Goal: Task Accomplishment & Management: Manage account settings

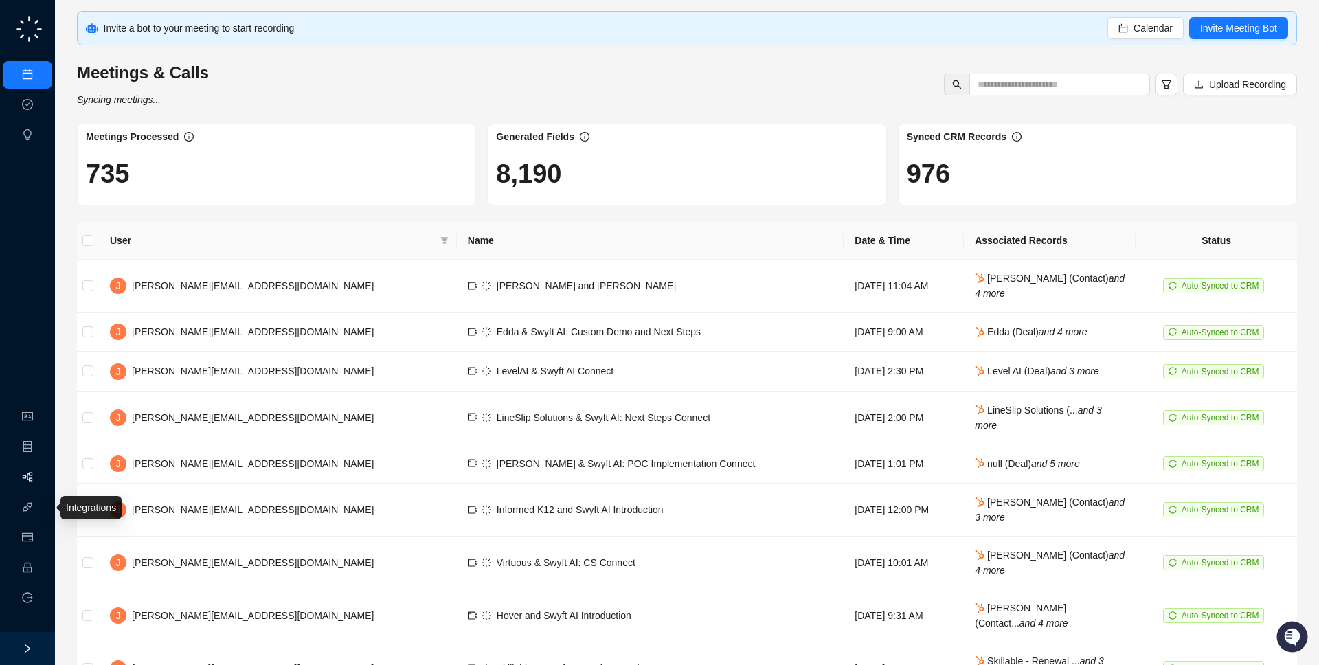
click at [40, 483] on link "Workflows" at bounding box center [62, 477] width 44 height 11
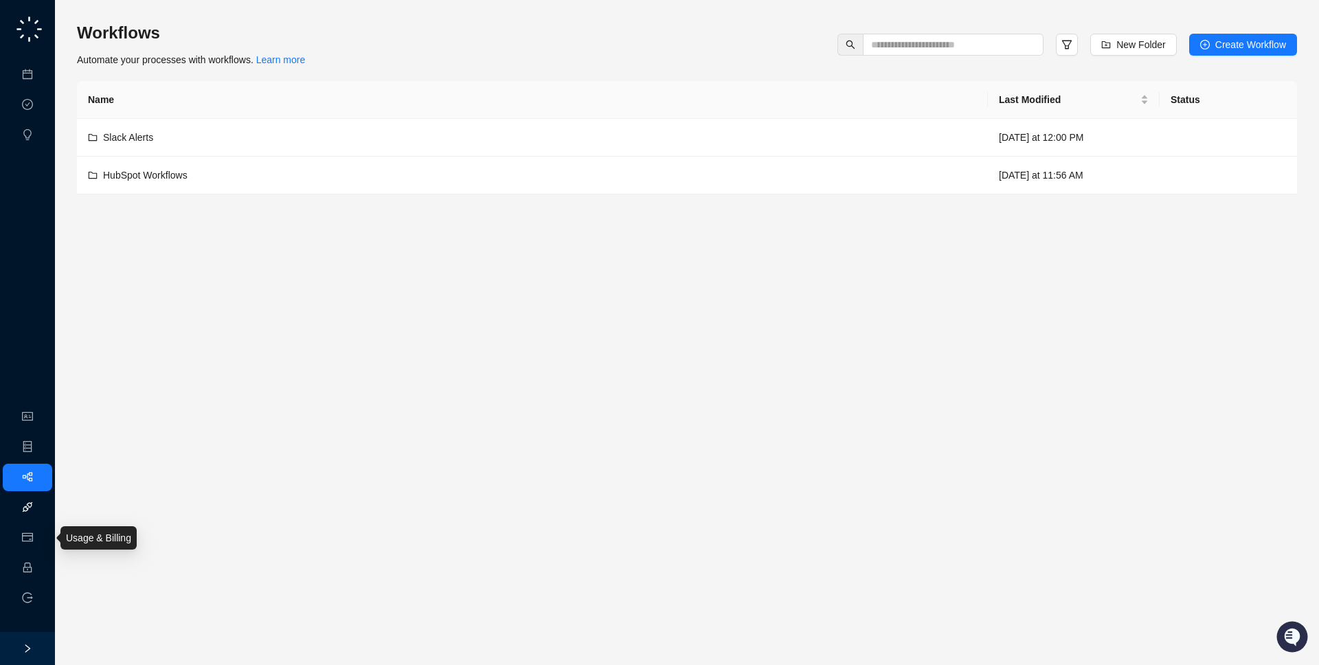
click at [40, 508] on link "Integrations" at bounding box center [65, 507] width 50 height 11
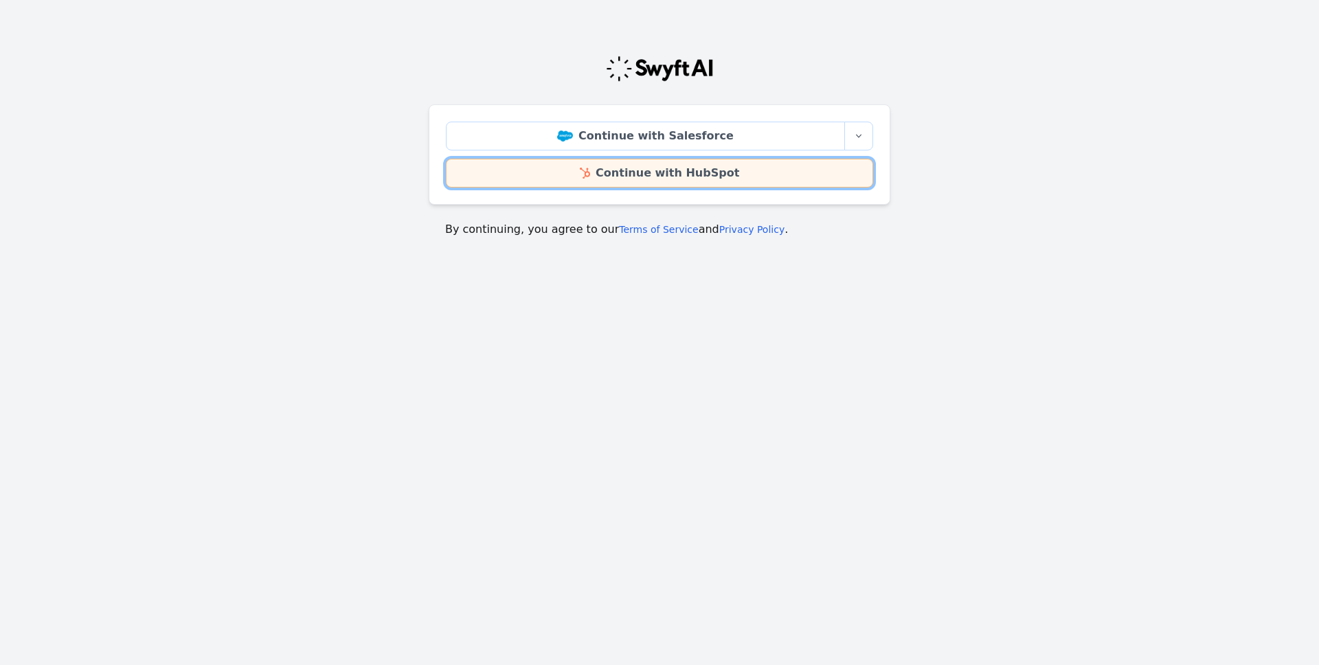
click at [609, 175] on link "Continue with HubSpot" at bounding box center [659, 173] width 427 height 29
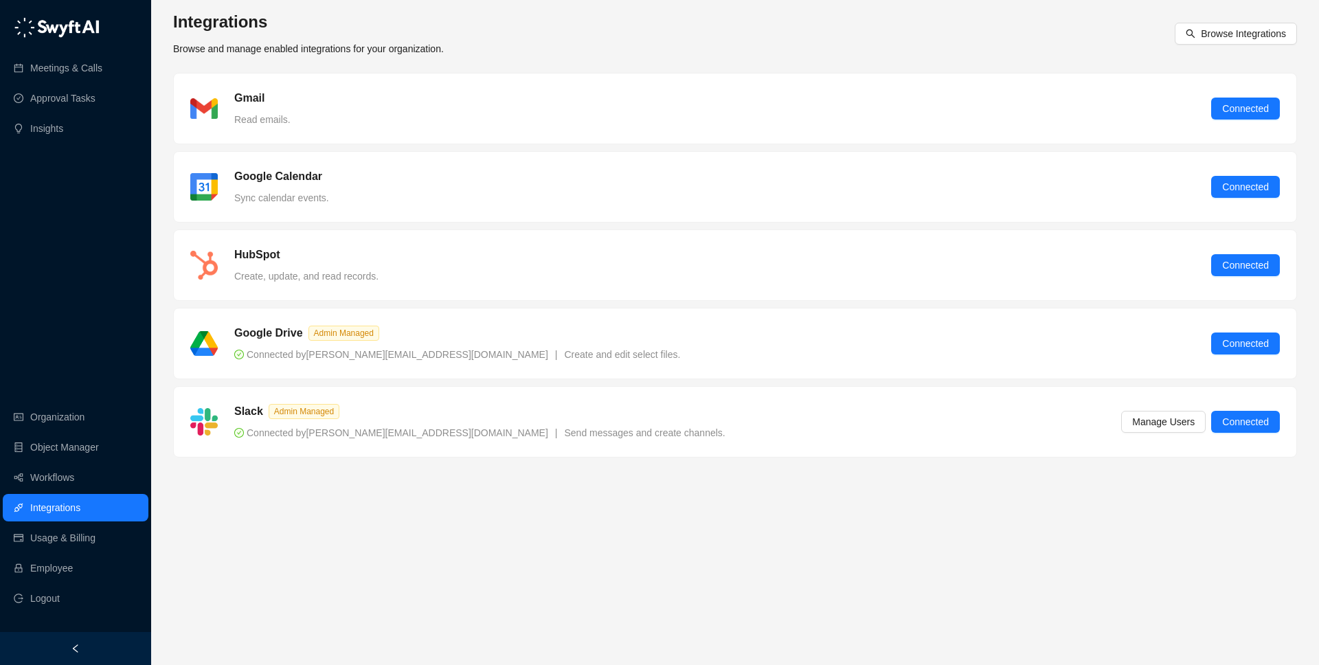
click at [60, 645] on div at bounding box center [75, 648] width 151 height 33
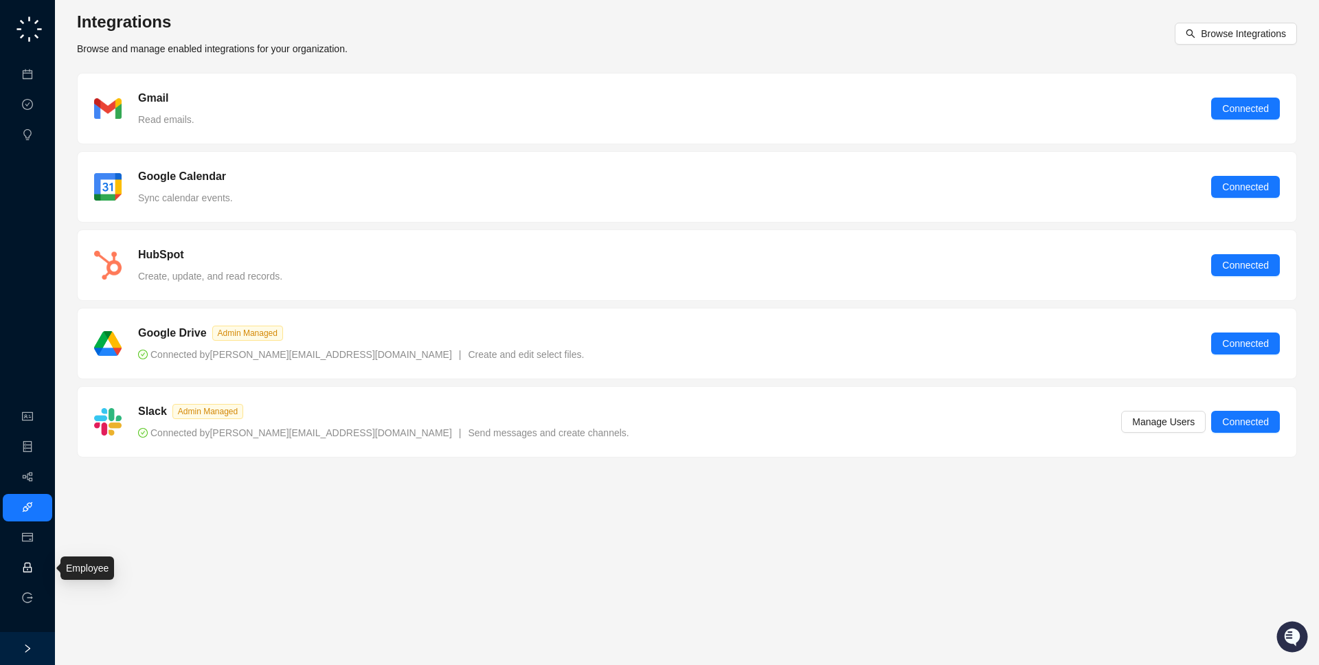
click at [40, 569] on link "Employee" at bounding box center [61, 568] width 43 height 11
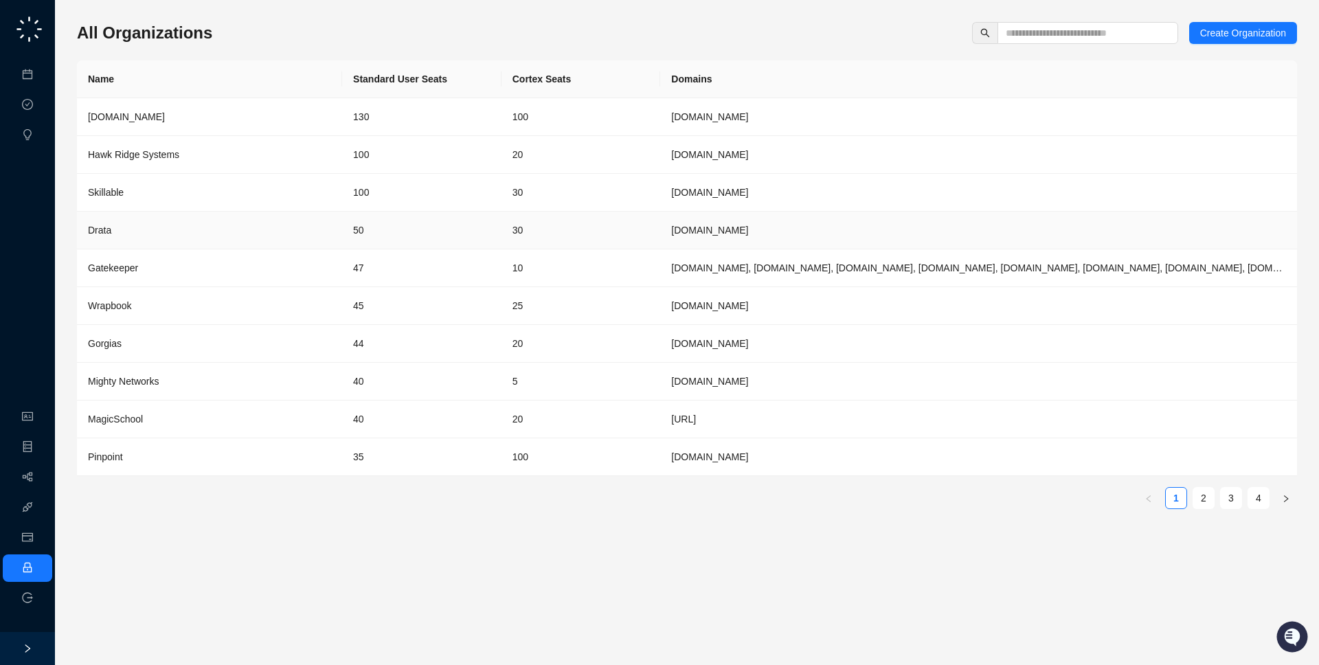
click at [234, 231] on div "Drata" at bounding box center [209, 230] width 243 height 15
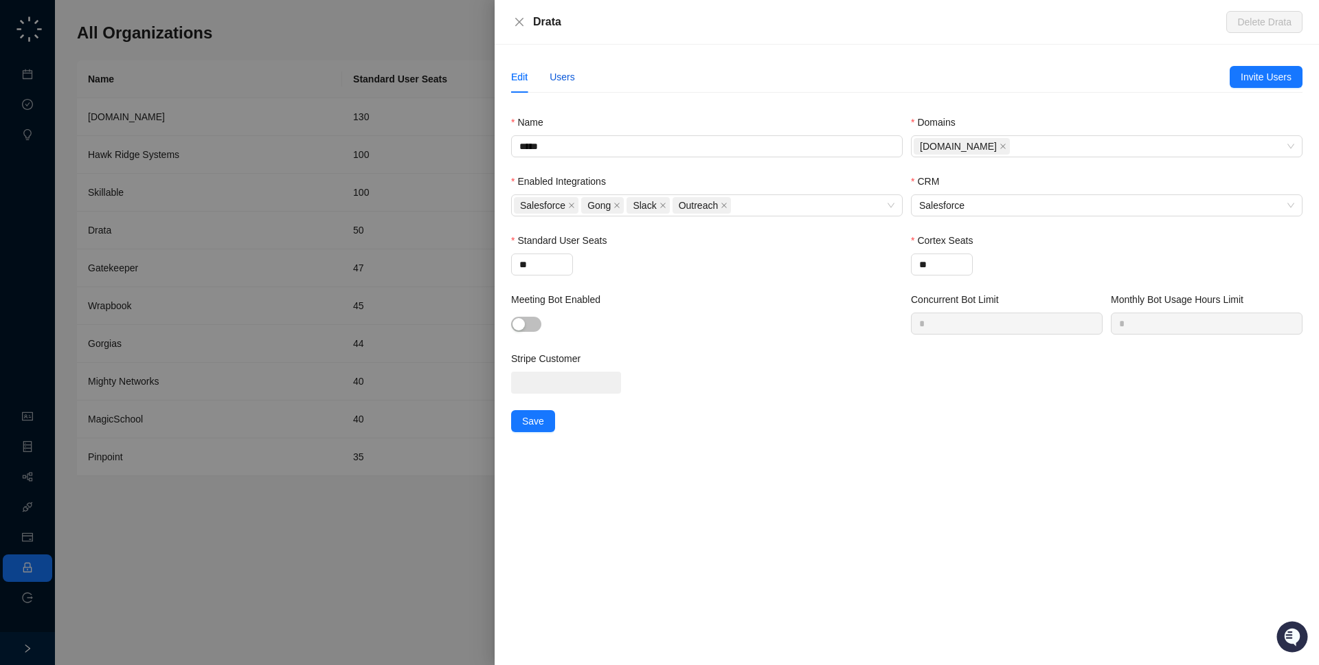
click at [559, 69] on div "Users" at bounding box center [562, 76] width 25 height 15
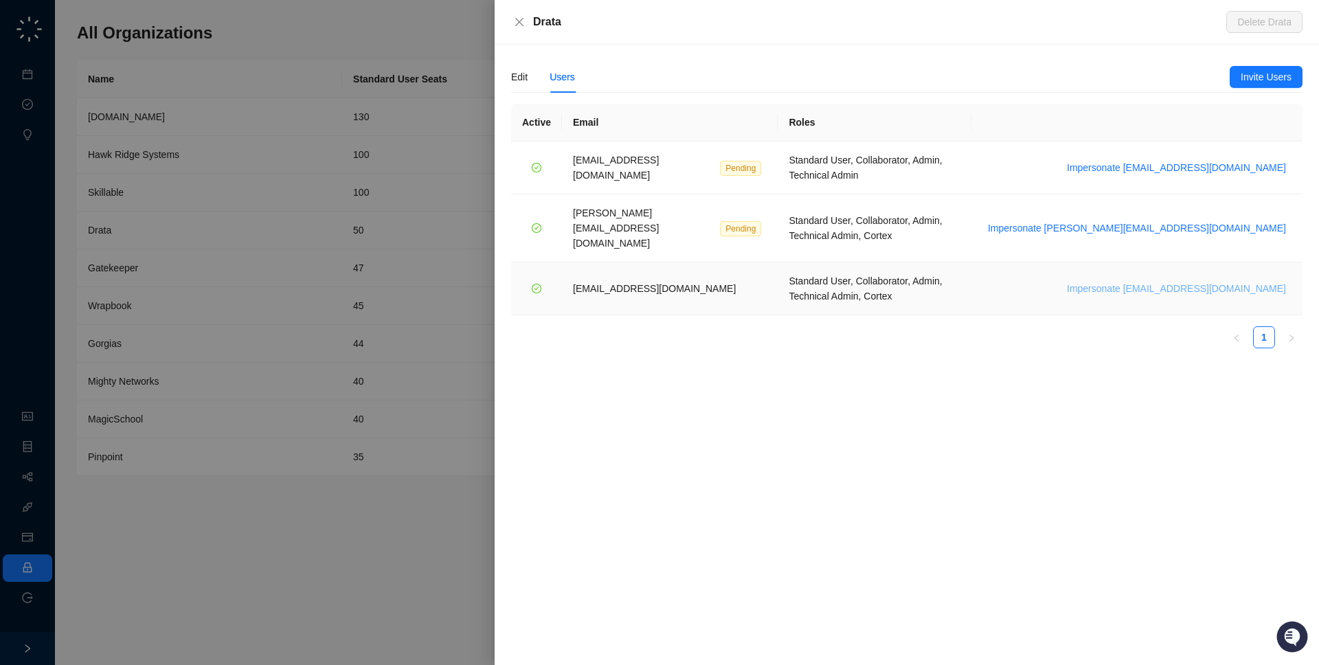
click at [1222, 281] on span "Impersonate [EMAIL_ADDRESS][DOMAIN_NAME]" at bounding box center [1176, 288] width 219 height 15
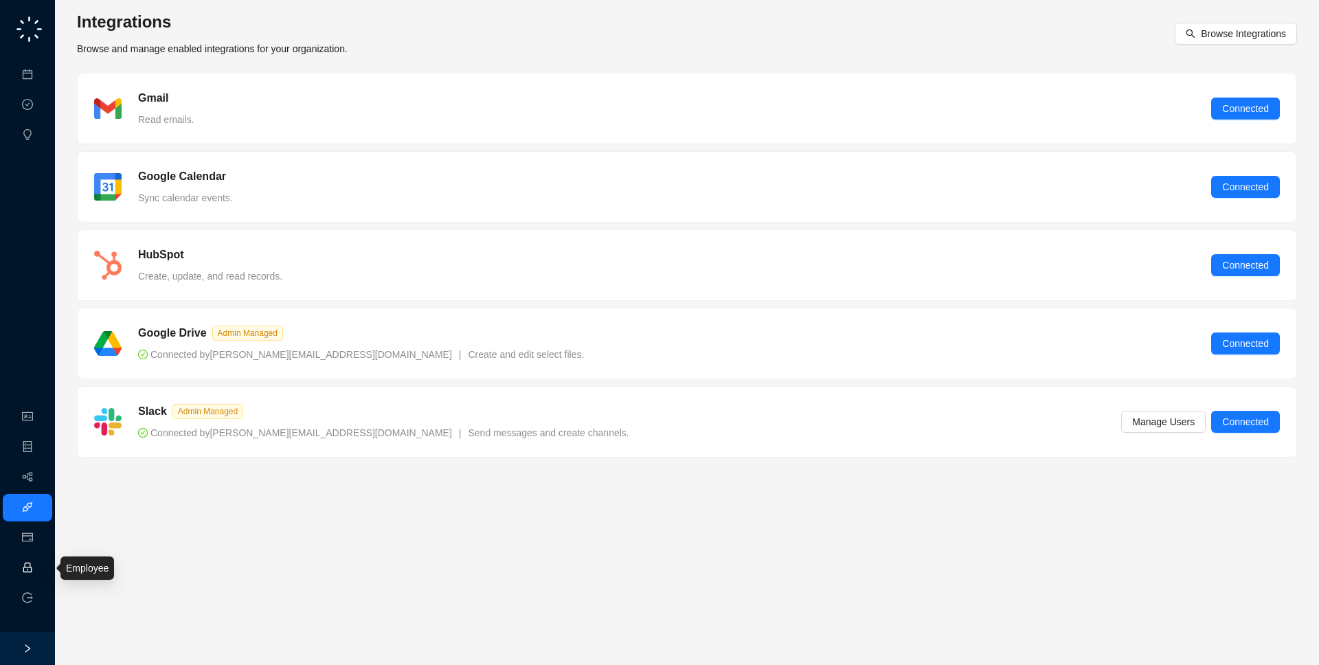
click at [40, 566] on link "Employee" at bounding box center [61, 568] width 43 height 11
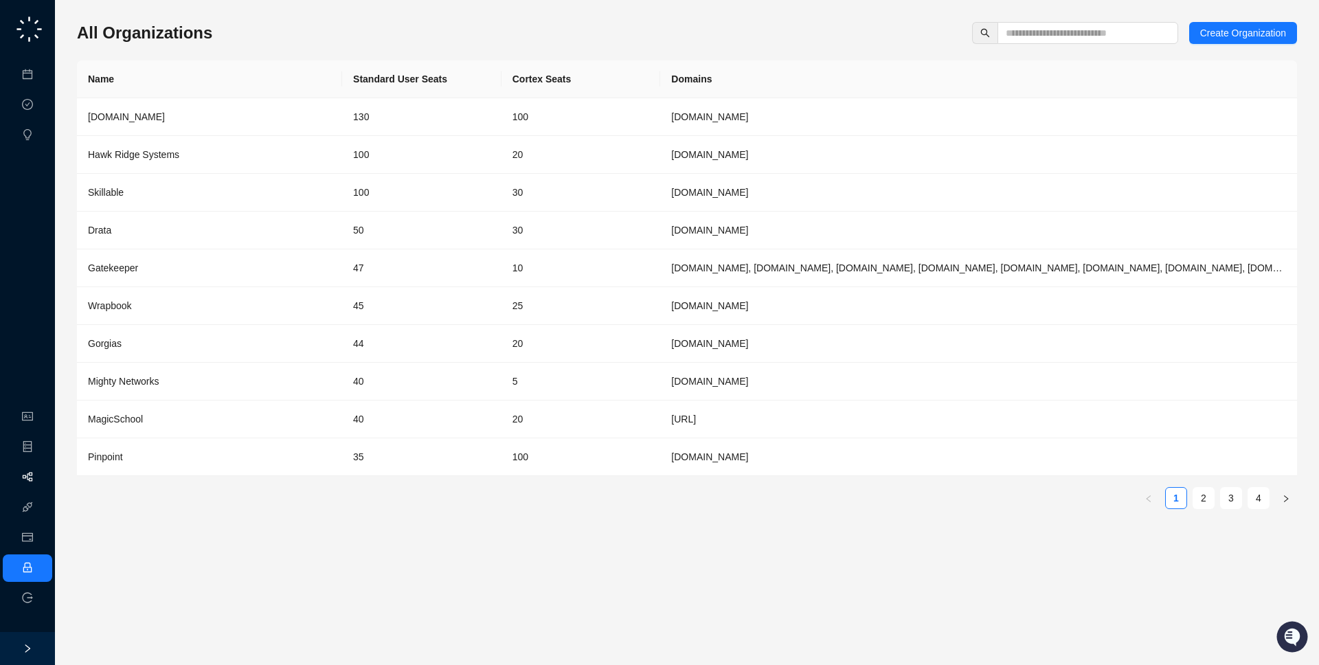
click at [40, 483] on link "Workflows" at bounding box center [62, 477] width 44 height 11
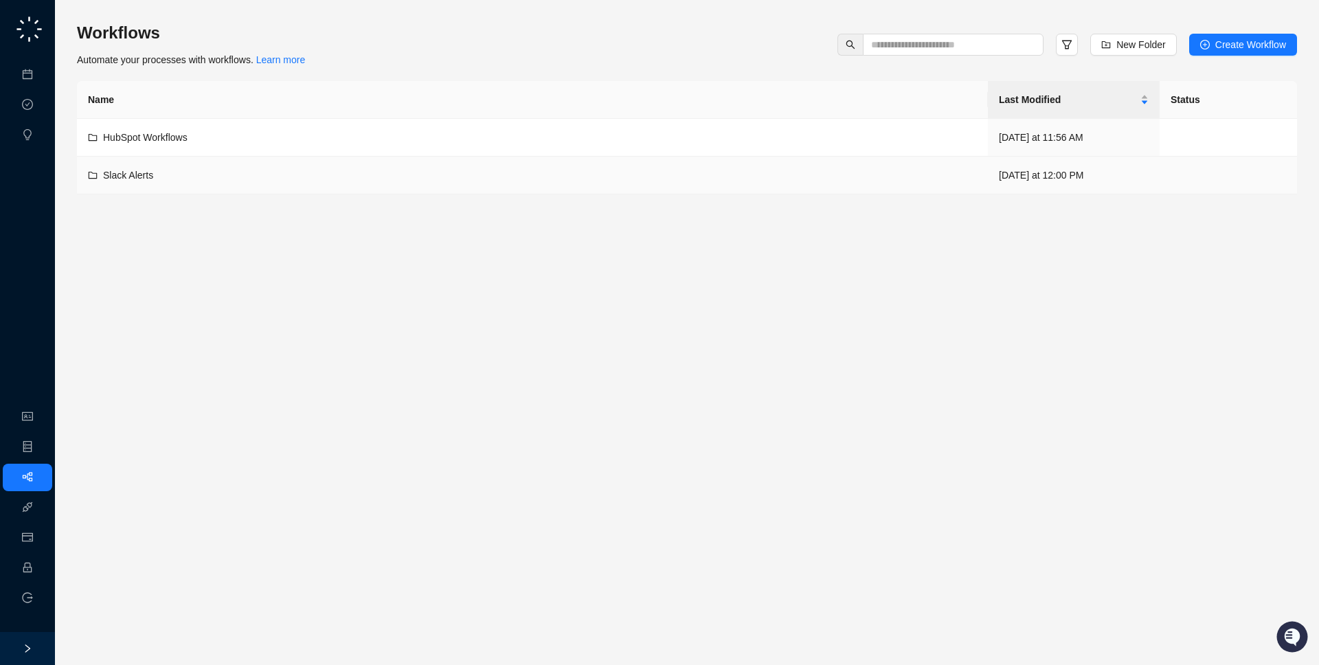
click at [230, 159] on td "Slack Alerts" at bounding box center [532, 176] width 911 height 38
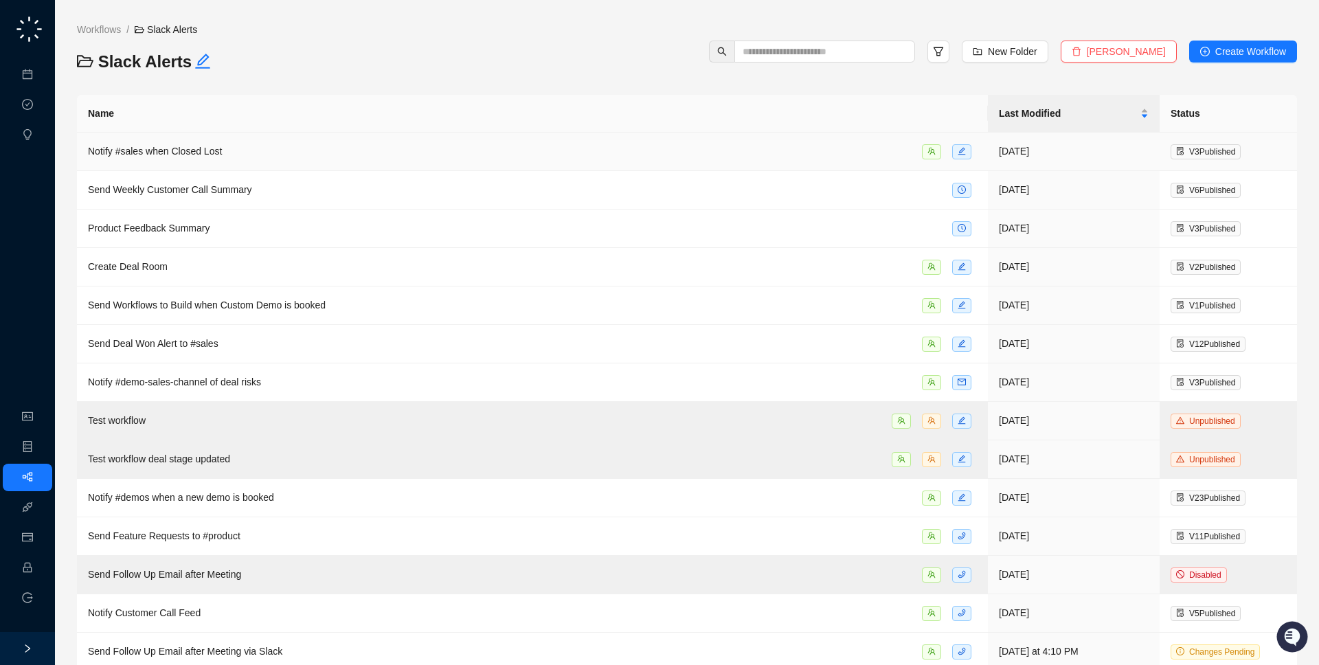
click at [449, 144] on div "Notify #sales when Closed Lost" at bounding box center [532, 152] width 889 height 16
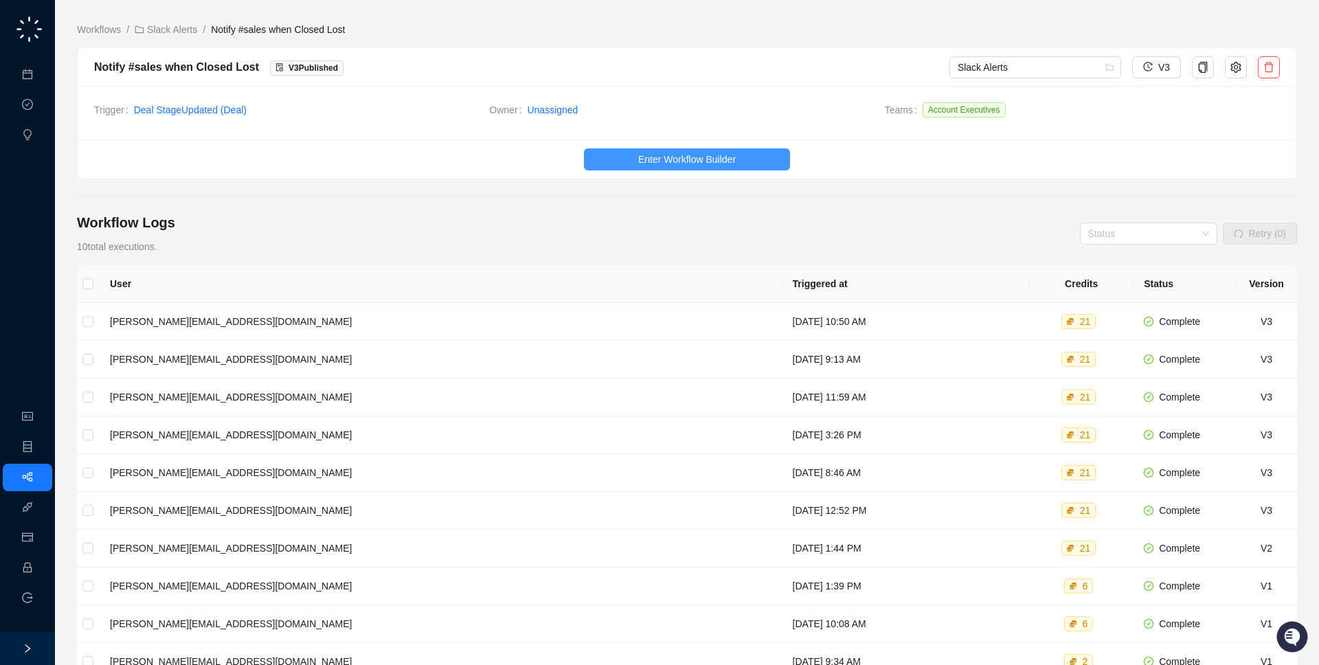
click at [661, 149] on button "Enter Workflow Builder" at bounding box center [687, 159] width 206 height 22
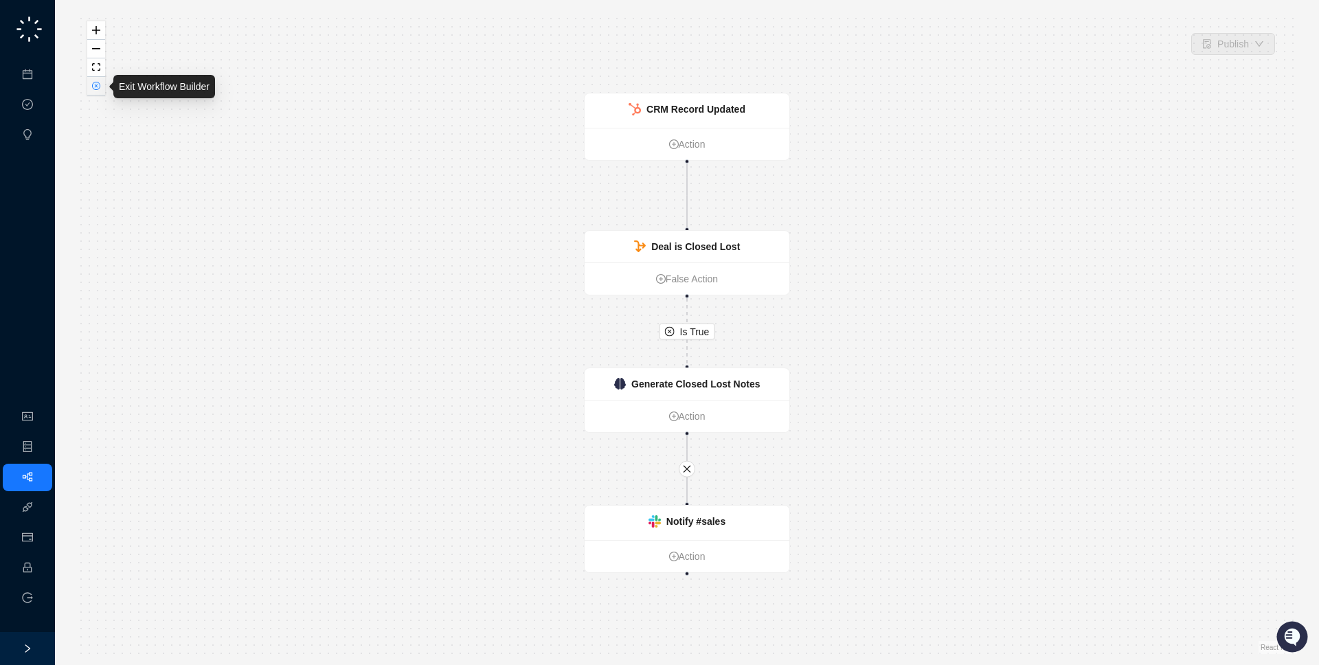
click at [90, 89] on button "button" at bounding box center [96, 86] width 18 height 19
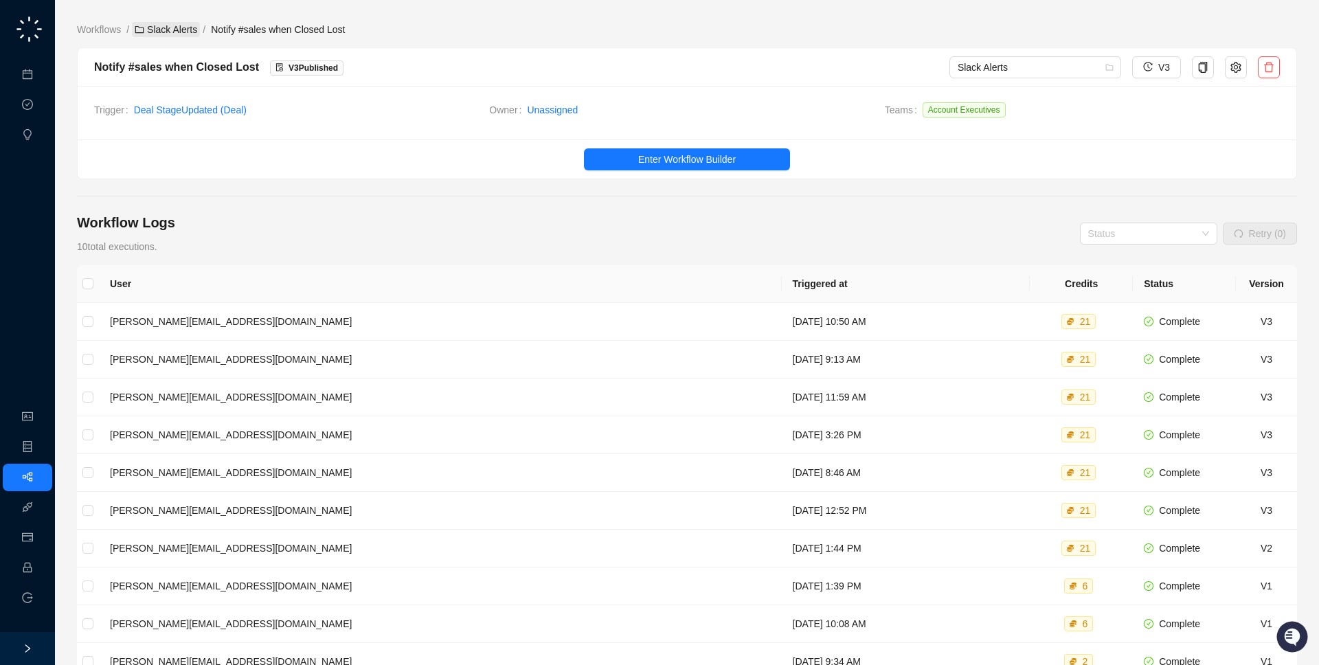
click at [129, 23] on li "/" at bounding box center [127, 29] width 3 height 15
click at [152, 29] on link "Slack Alerts" at bounding box center [166, 29] width 68 height 15
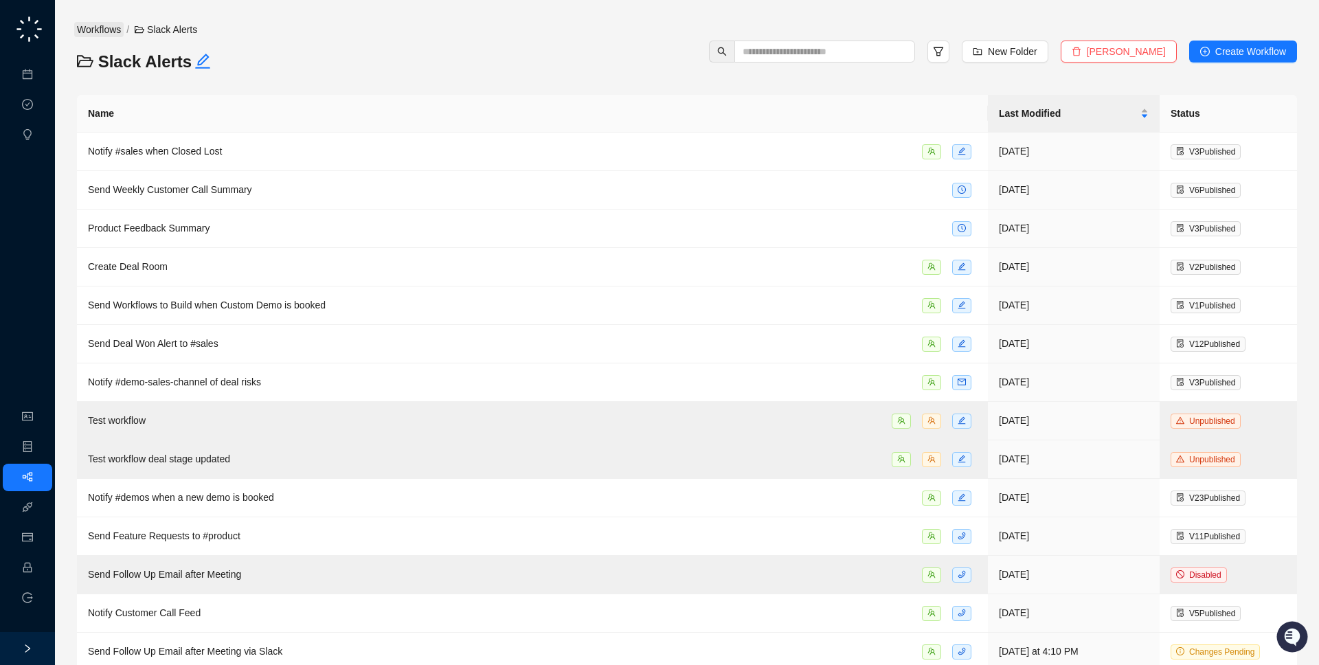
click at [87, 33] on link "Workflows" at bounding box center [98, 29] width 49 height 15
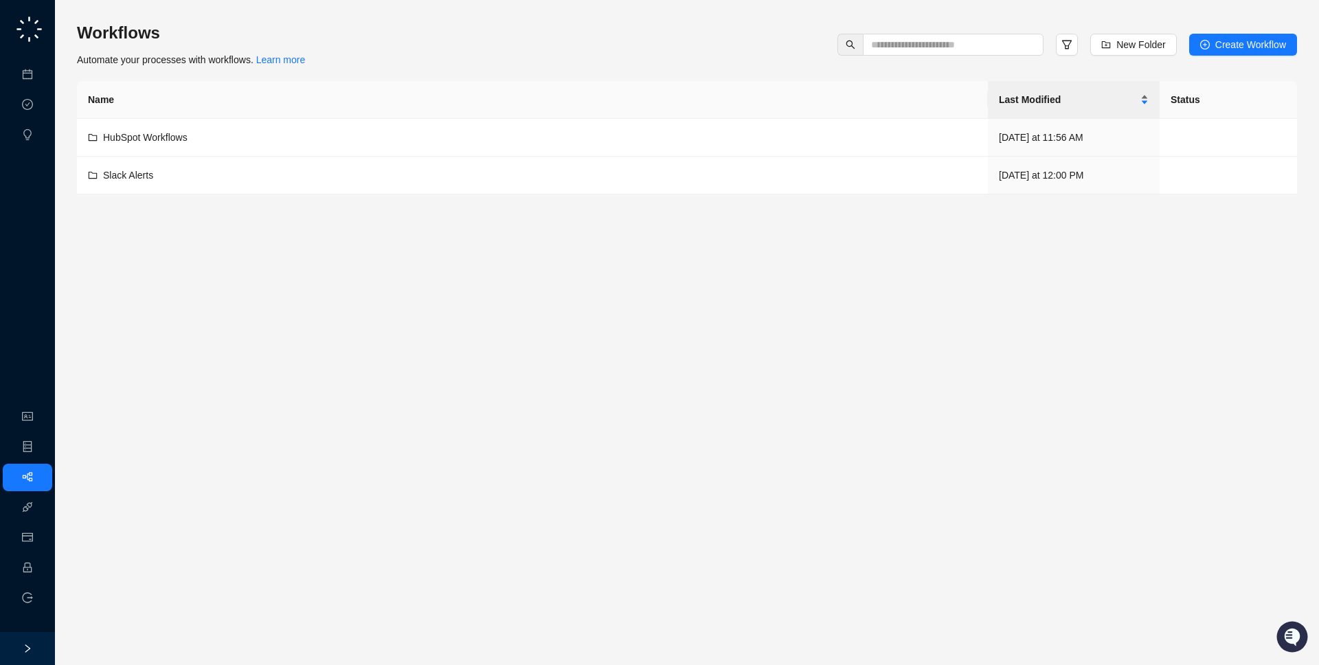
click at [1113, 105] on span "Last Modified" at bounding box center [1068, 99] width 139 height 15
click at [40, 569] on link "Employee" at bounding box center [61, 568] width 43 height 11
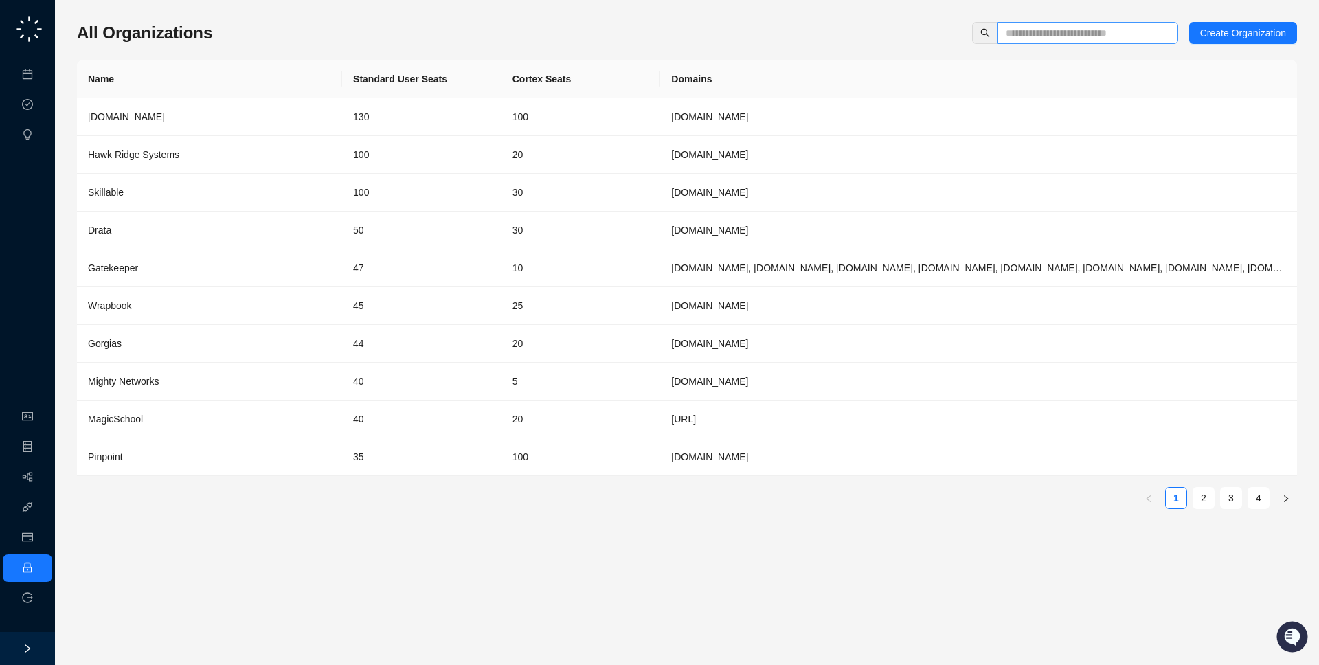
drag, startPoint x: 1068, startPoint y: 17, endPoint x: 1065, endPoint y: 27, distance: 10.7
click at [1067, 21] on div "All Organizations Create Organization Name Standard User Seats Cortex Seats Dom…" at bounding box center [687, 332] width 1220 height 643
click at [1065, 27] on input "text" at bounding box center [1082, 32] width 153 height 15
type input "****"
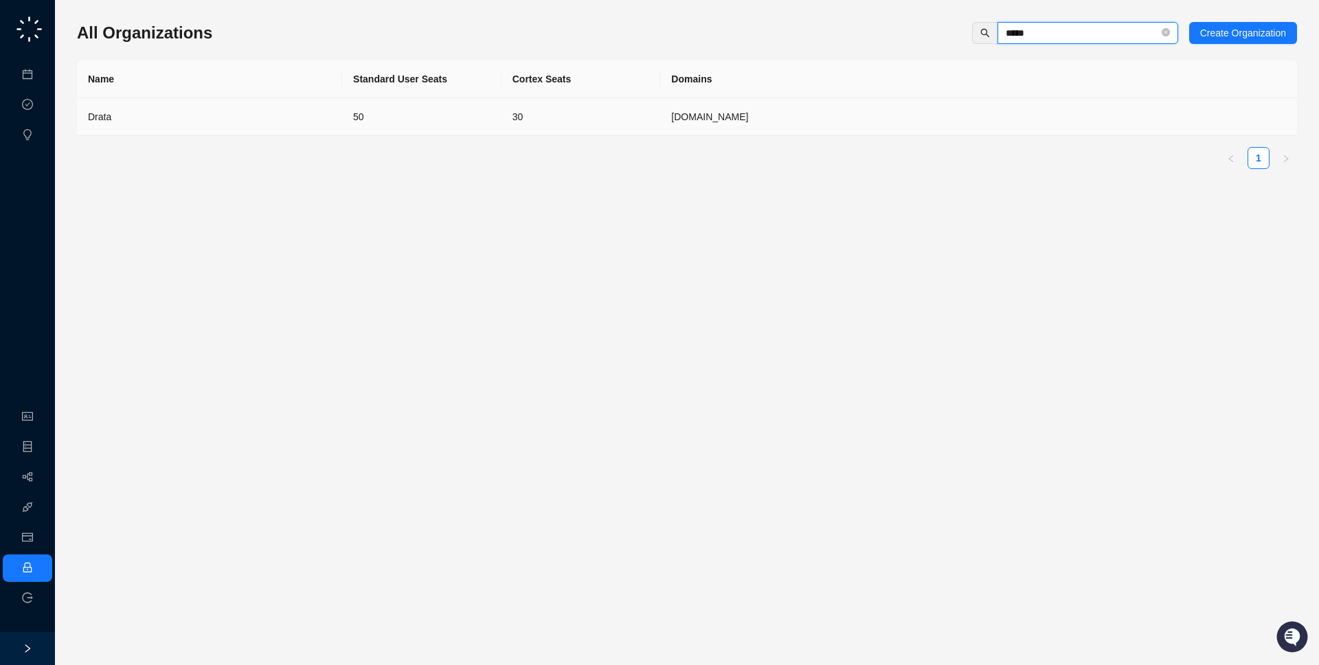
type input "*****"
click at [236, 106] on td "Drata" at bounding box center [209, 117] width 265 height 38
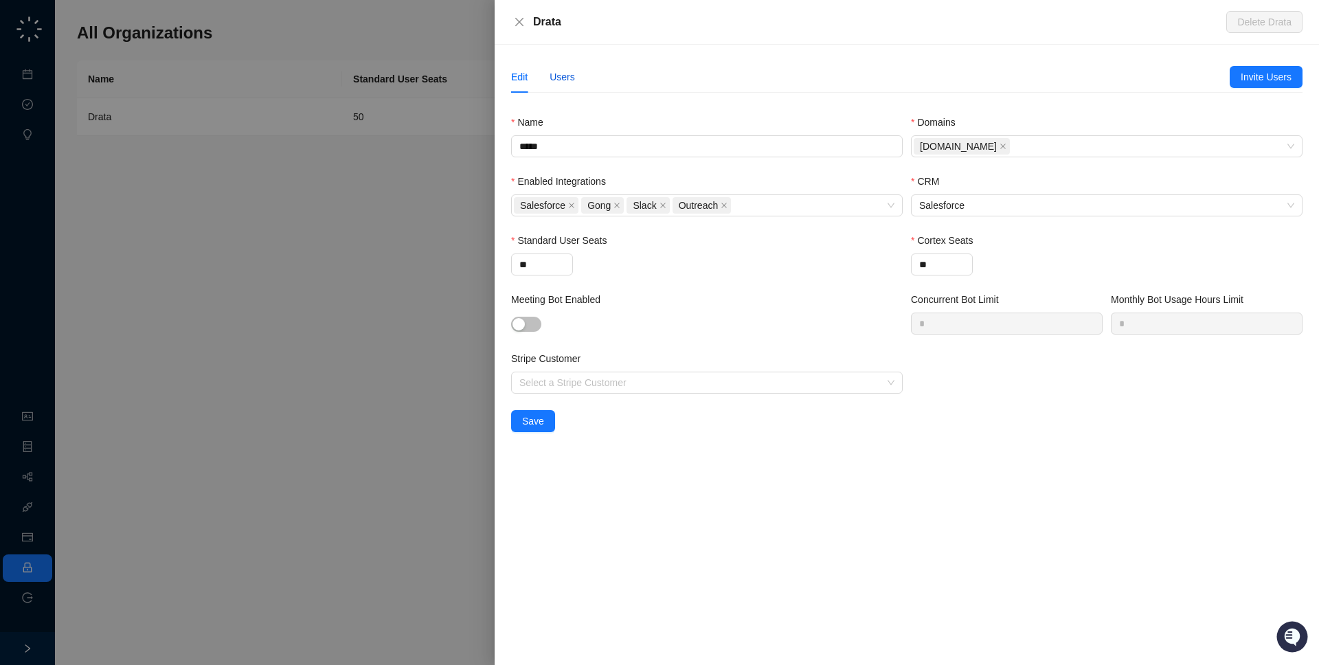
click at [566, 79] on div "Users" at bounding box center [562, 76] width 25 height 15
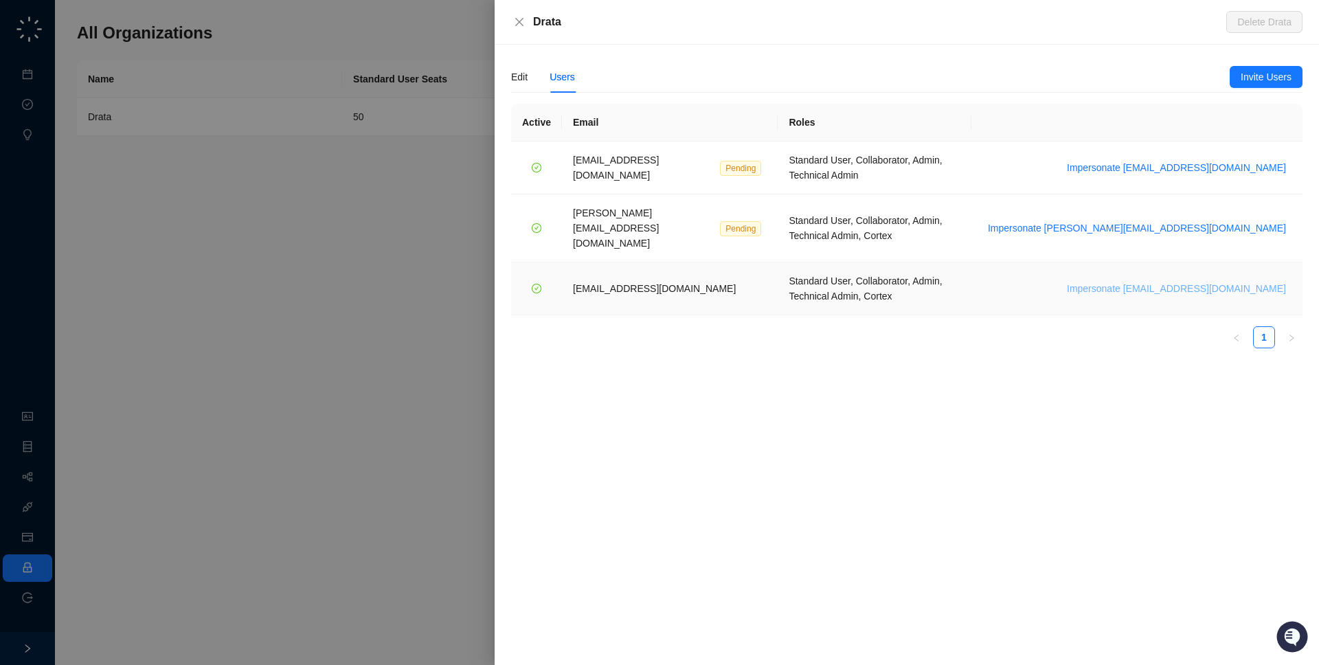
click at [1222, 281] on span "Impersonate [EMAIL_ADDRESS][DOMAIN_NAME]" at bounding box center [1176, 288] width 219 height 15
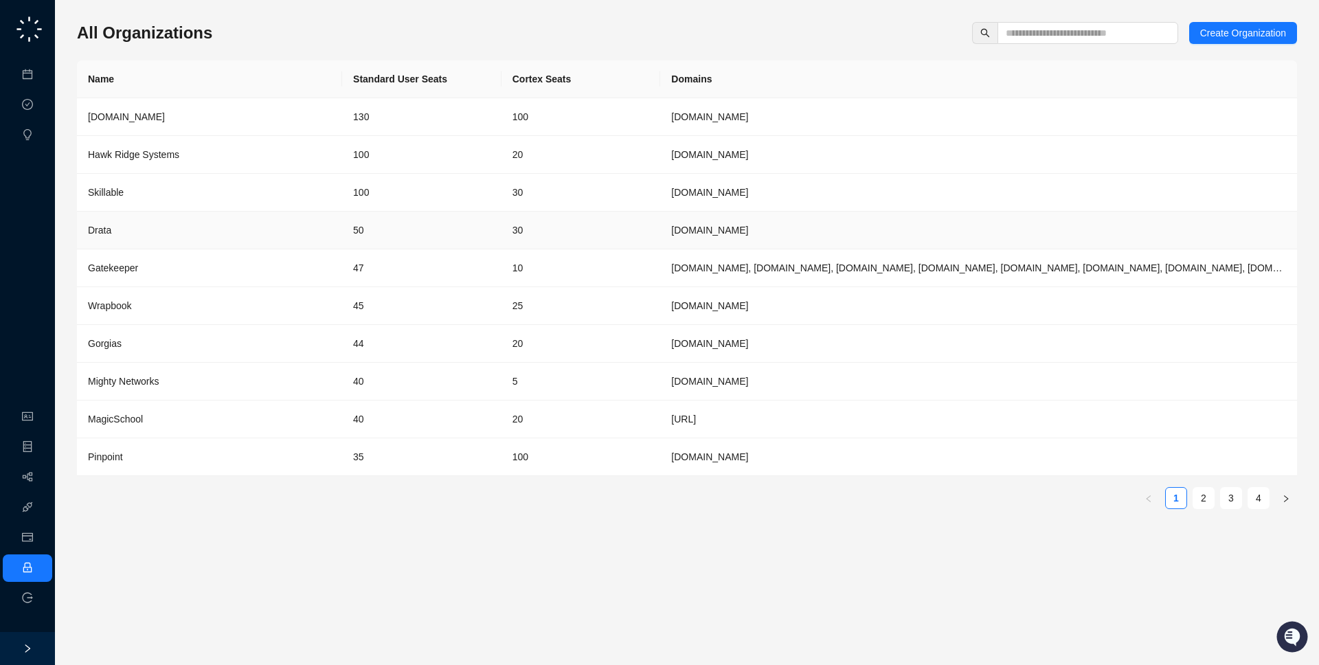
click at [755, 224] on td "[DOMAIN_NAME]" at bounding box center [978, 231] width 637 height 38
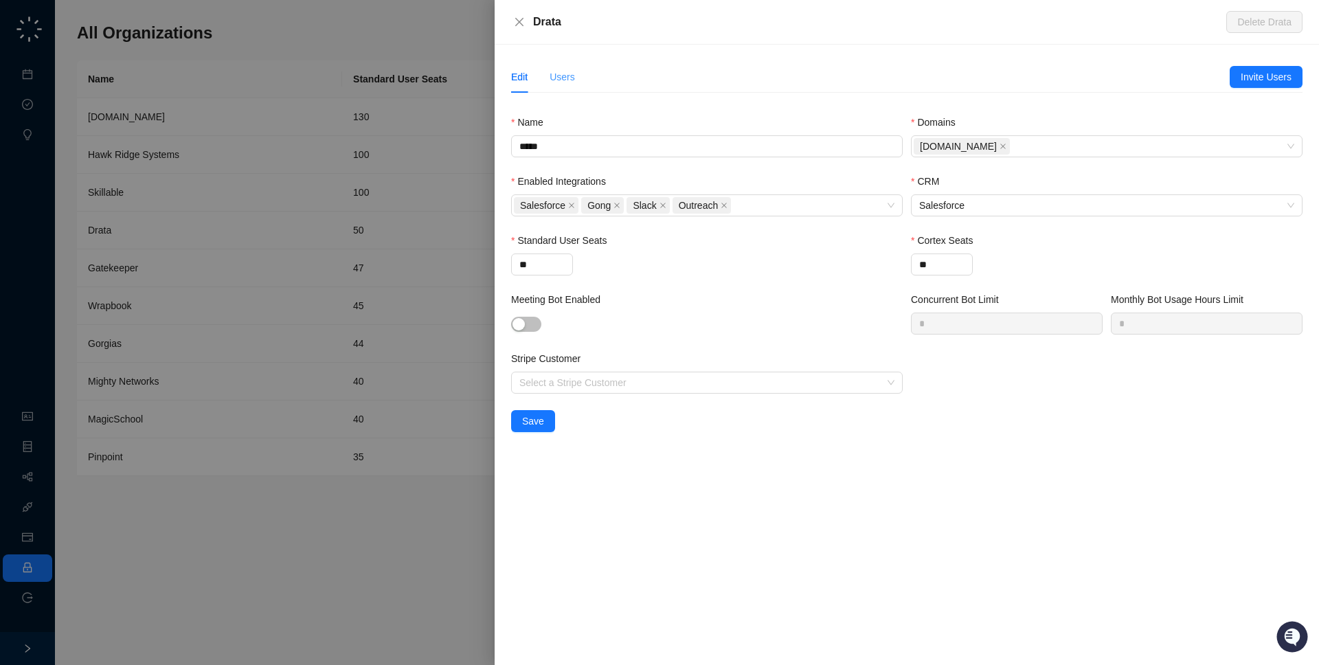
click at [559, 85] on div "Users" at bounding box center [562, 77] width 25 height 32
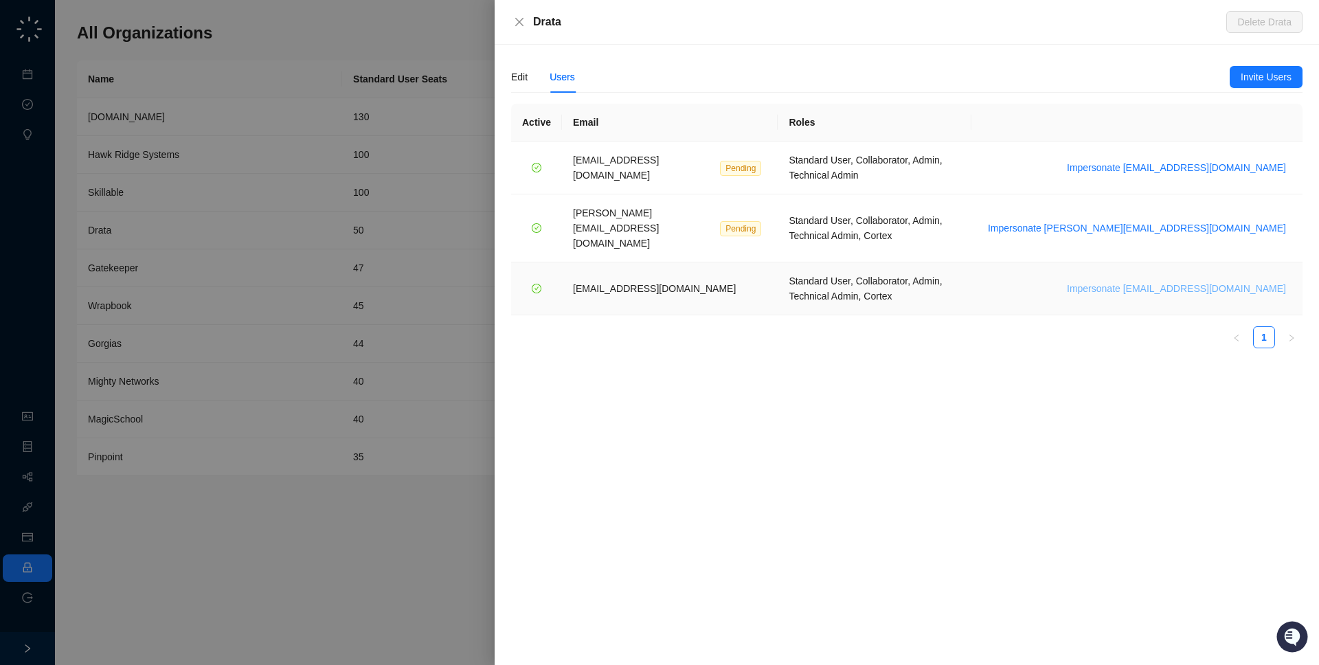
click at [1252, 281] on span "Impersonate [EMAIL_ADDRESS][DOMAIN_NAME]" at bounding box center [1176, 288] width 219 height 15
